Goal: Task Accomplishment & Management: Use online tool/utility

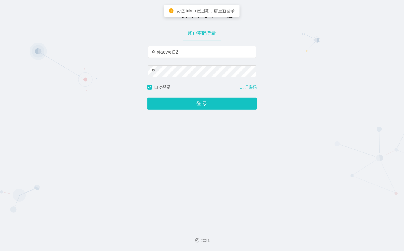
drag, startPoint x: 127, startPoint y: 120, endPoint x: 139, endPoint y: 104, distance: 19.6
click at [127, 119] on div "工作台-代理端 账户密码登录 xiaowei02 自动登录 忘记密码 登 录" at bounding box center [202, 112] width 404 height 224
click at [144, 102] on div "工作台-代理端 账户密码登录 xiaowei02 自动登录 忘记密码 登 录" at bounding box center [202, 112] width 404 height 224
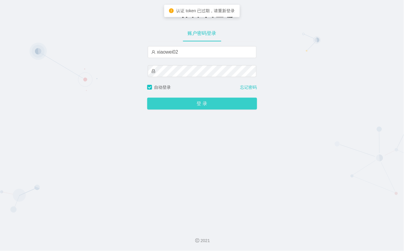
click at [152, 104] on button "登 录" at bounding box center [202, 104] width 110 height 12
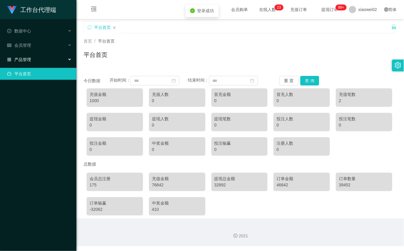
drag, startPoint x: 64, startPoint y: 58, endPoint x: 58, endPoint y: 68, distance: 11.1
click at [62, 58] on div "产品管理" at bounding box center [38, 60] width 76 height 12
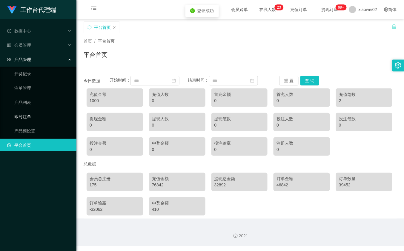
click at [44, 120] on link "即时注单" at bounding box center [42, 117] width 57 height 12
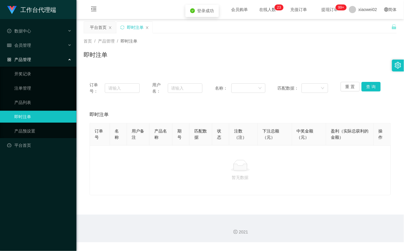
click at [41, 123] on ul "开奖记录 注单管理 产品列表 即时注单 产品预设置" at bounding box center [38, 103] width 76 height 72
click at [35, 129] on link "产品预设置" at bounding box center [42, 131] width 57 height 12
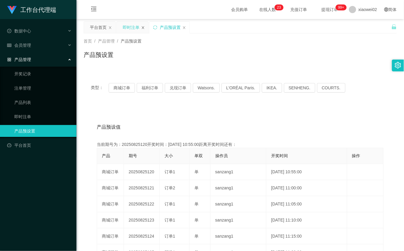
click at [144, 28] on icon "图标: close" at bounding box center [143, 28] width 4 height 4
click at [135, 85] on button "商城订单" at bounding box center [122, 88] width 26 height 10
click at [267, 124] on div "产品预设值 添加期号" at bounding box center [240, 127] width 287 height 17
click at [174, 133] on div "产品预设值 添加期号" at bounding box center [240, 127] width 287 height 17
